Goal: Transaction & Acquisition: Purchase product/service

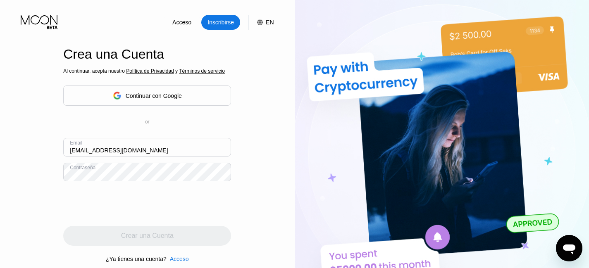
click at [248, 156] on div "Acceso Inscribirse EN Idioma English Ahorrar Crea una Cuenta Al continuar, acep…" at bounding box center [147, 147] width 294 height 295
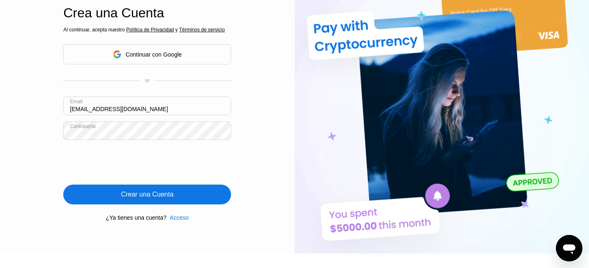
click at [138, 195] on div "Crear una Cuenta" at bounding box center [147, 194] width 52 height 8
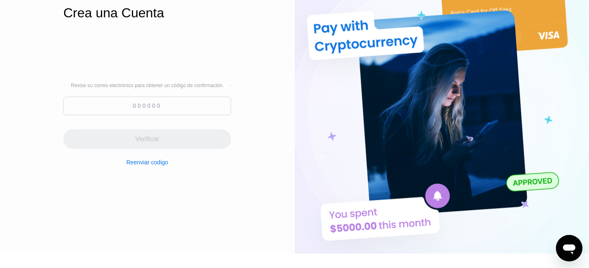
click at [137, 104] on input at bounding box center [147, 106] width 168 height 19
type input "848853"
click at [142, 139] on div "Verificar" at bounding box center [147, 139] width 24 height 8
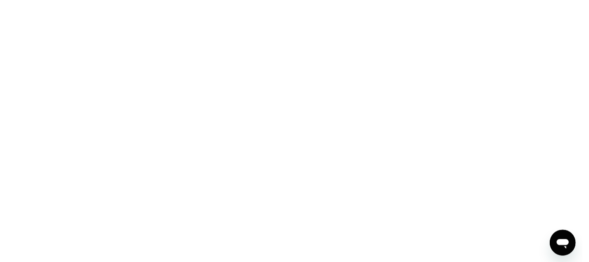
scroll to position [0, 0]
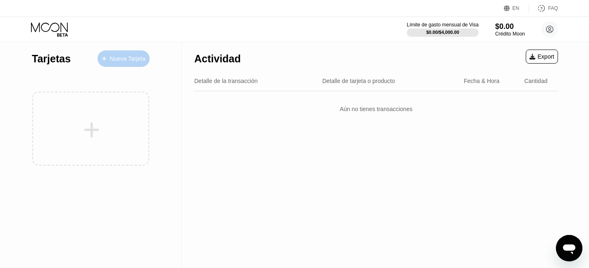
click at [112, 59] on div "Nueva Tarjeta" at bounding box center [128, 58] width 36 height 7
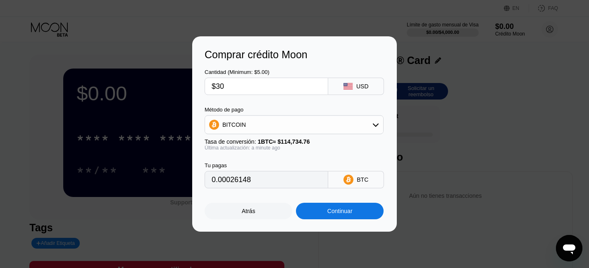
type input "$30"
drag, startPoint x: 253, startPoint y: 187, endPoint x: 183, endPoint y: 183, distance: 69.9
click at [183, 183] on div "Comprar crédito Moon Cantidad (Minimum: $5.00) $30 USD Método de pago BITCOIN T…" at bounding box center [294, 133] width 589 height 195
click at [356, 126] on div "BITCOIN" at bounding box center [294, 124] width 178 height 17
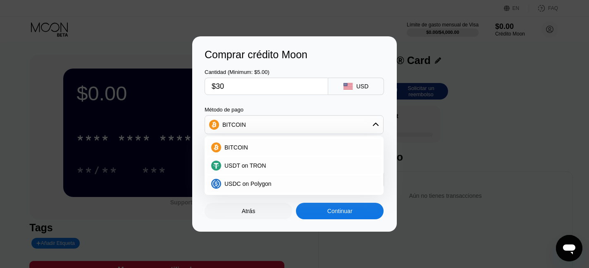
click at [356, 126] on div "BITCOIN" at bounding box center [294, 124] width 178 height 17
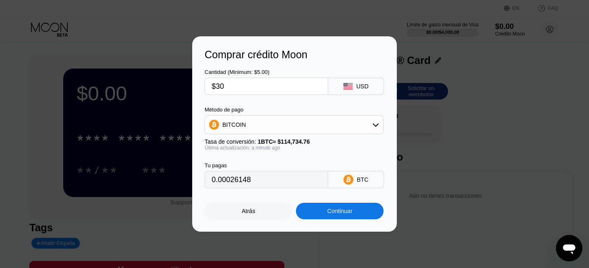
click at [329, 214] on div "Continuar" at bounding box center [339, 211] width 25 height 7
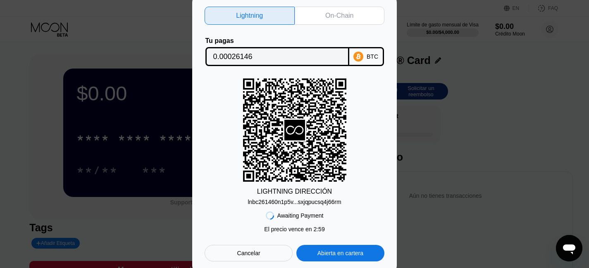
click at [335, 18] on div "On-Chain" at bounding box center [339, 16] width 90 height 18
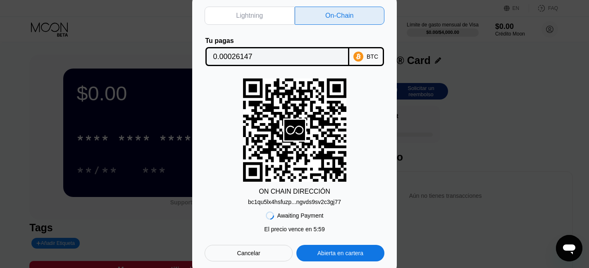
click at [292, 205] on div "bc1qu5lx4hsfuzp...ngvds9sv2c3gj77" at bounding box center [294, 202] width 93 height 7
click at [511, 107] on div "Lightning On-Chain Tu pagas 0.00026147 BTC ON CHAIN DIRECCIÓN bc1qu5lx4hsfuzp..…" at bounding box center [294, 134] width 589 height 280
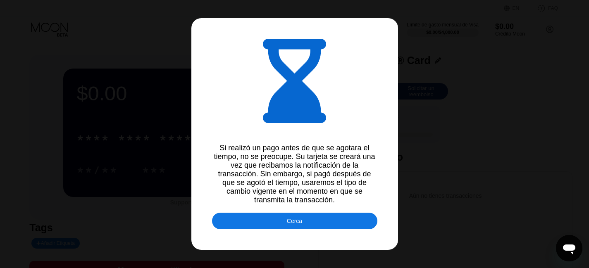
type input "0.00026158"
drag, startPoint x: 294, startPoint y: 223, endPoint x: 385, endPoint y: 264, distance: 99.9
click at [294, 223] on div "Cerca" at bounding box center [294, 221] width 15 height 7
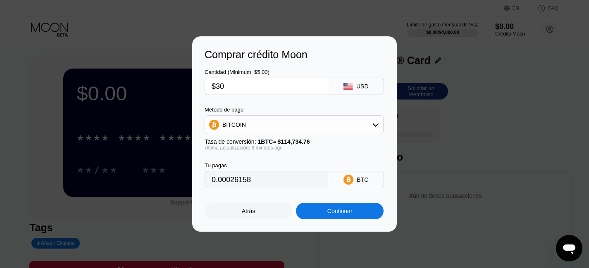
click at [507, 115] on div "Comprar crédito Moon Cantidad (Minimum: $5.00) $30 USD Método de pago BITCOIN T…" at bounding box center [294, 133] width 589 height 195
click at [244, 214] on div "Atrás" at bounding box center [249, 211] width 14 height 7
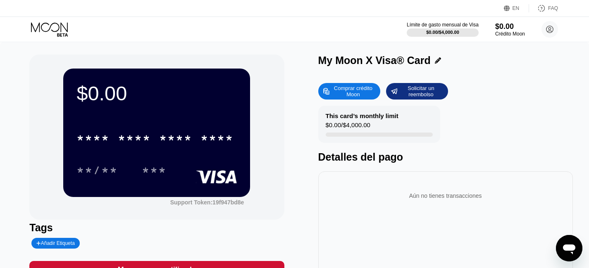
click at [422, 267] on div "Aún no tienes transacciones" at bounding box center [445, 243] width 254 height 145
